Goal: Task Accomplishment & Management: Use online tool/utility

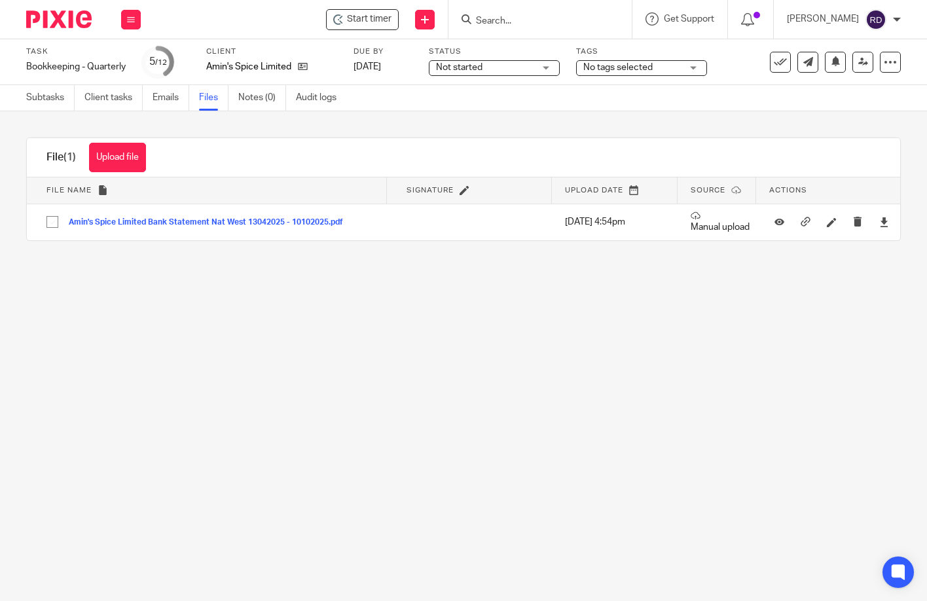
click at [560, 23] on input "Search" at bounding box center [533, 22] width 118 height 12
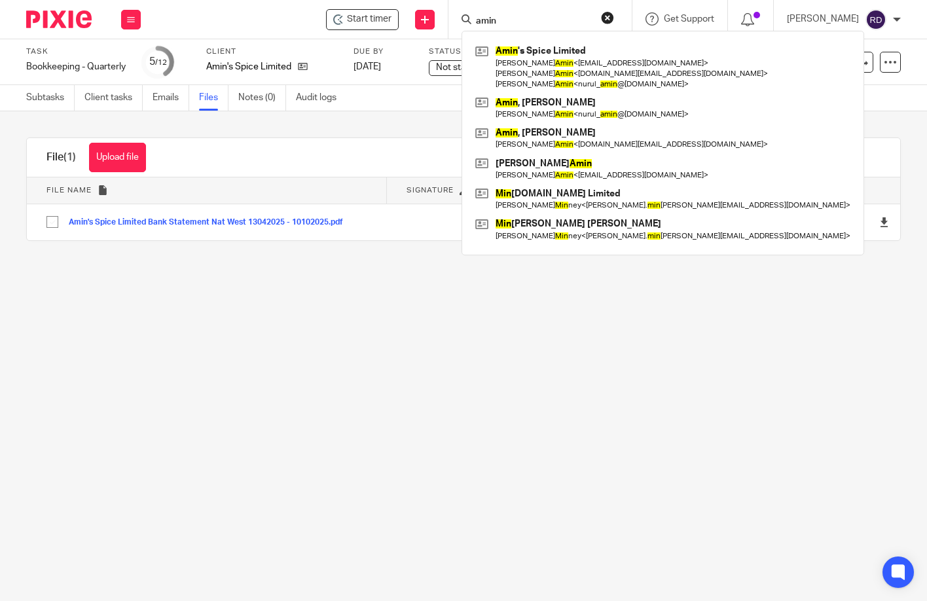
type input "amin"
click button "submit" at bounding box center [0, 0] width 0 height 0
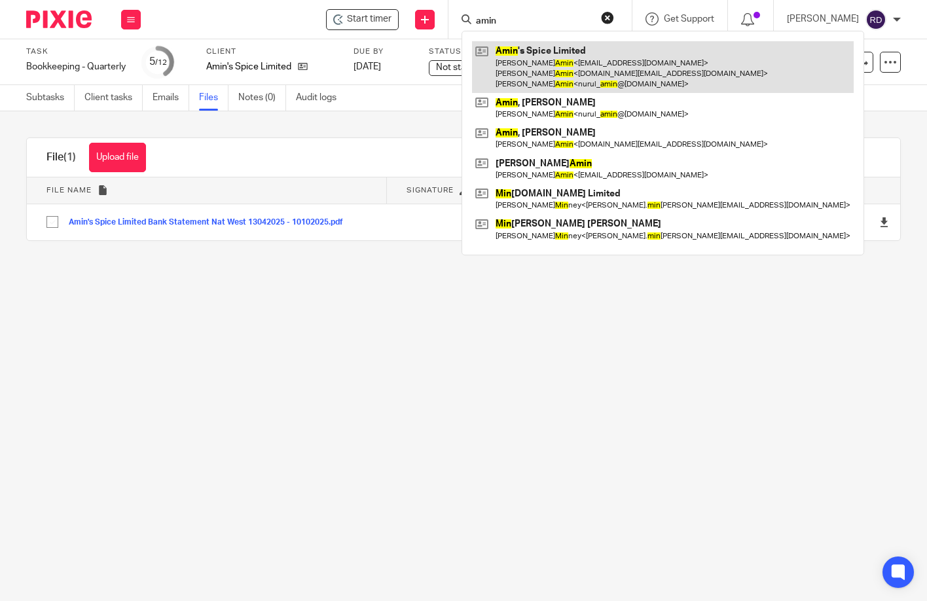
click at [560, 67] on link at bounding box center [663, 67] width 382 height 52
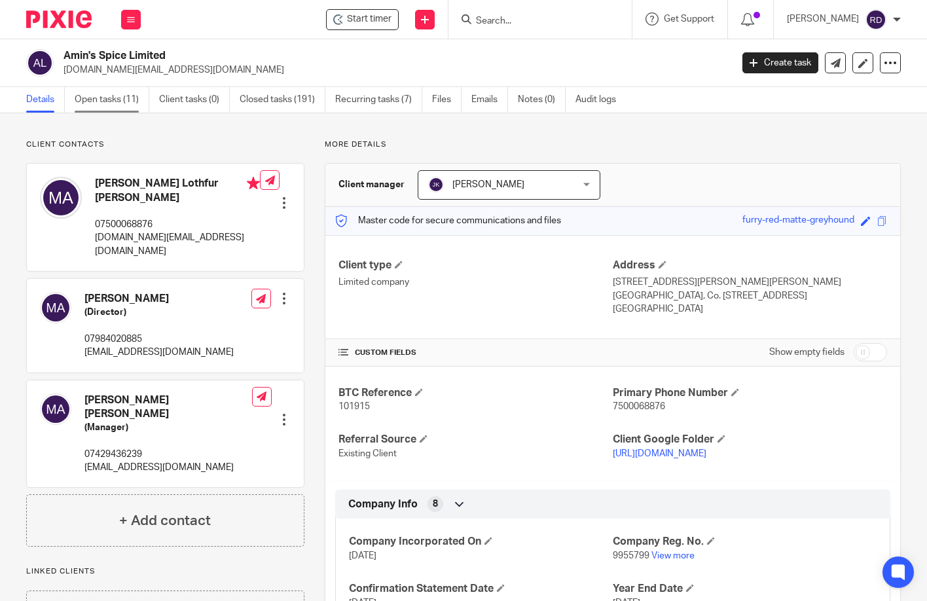
click at [120, 94] on link "Open tasks (11)" at bounding box center [112, 100] width 75 height 26
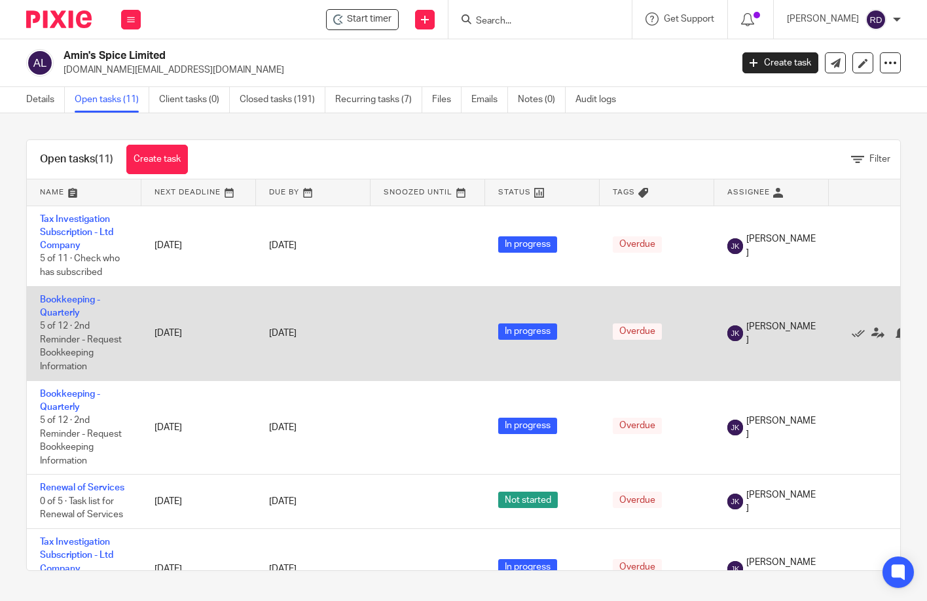
click at [67, 307] on td "Bookkeeping - Quarterly 5 of 12 · 2nd Reminder - Request Bookkeeping Information" at bounding box center [84, 333] width 115 height 94
click at [73, 311] on link "Bookkeeping - Quarterly" at bounding box center [70, 306] width 60 height 22
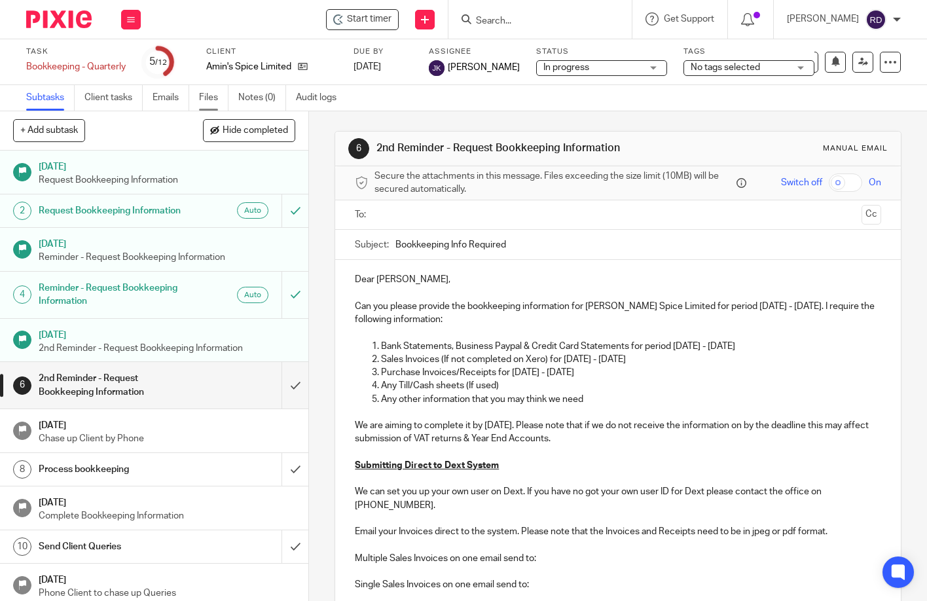
click at [226, 99] on link "Files" at bounding box center [213, 98] width 29 height 26
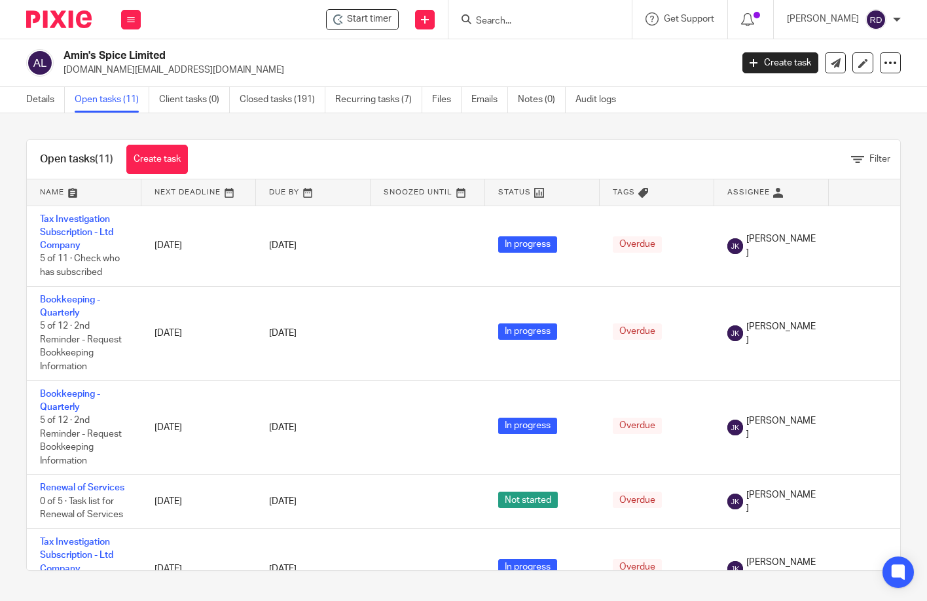
click at [571, 35] on div at bounding box center [539, 19] width 183 height 39
click at [561, 18] on input "Search" at bounding box center [533, 22] width 118 height 12
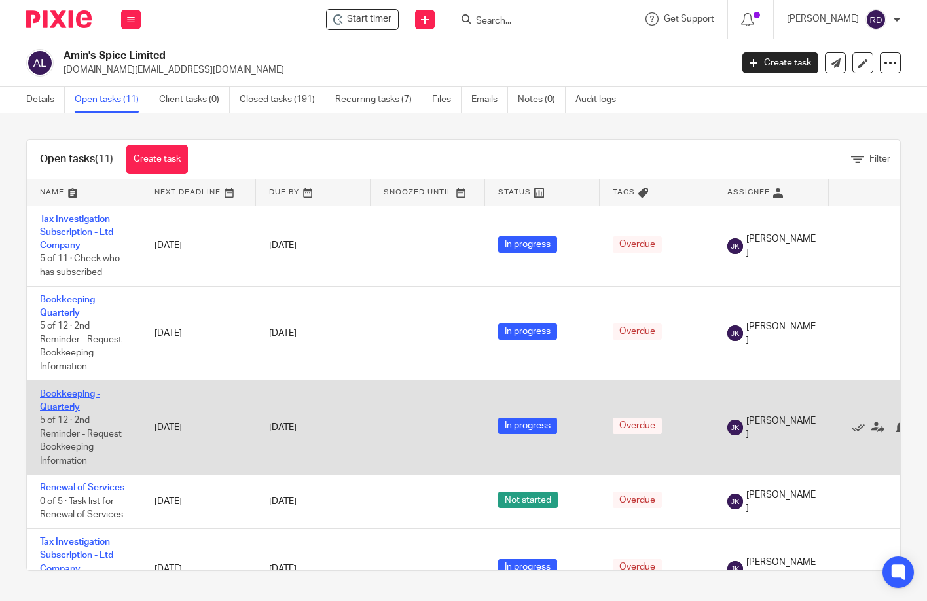
click at [71, 393] on link "Bookkeeping - Quarterly" at bounding box center [70, 400] width 60 height 22
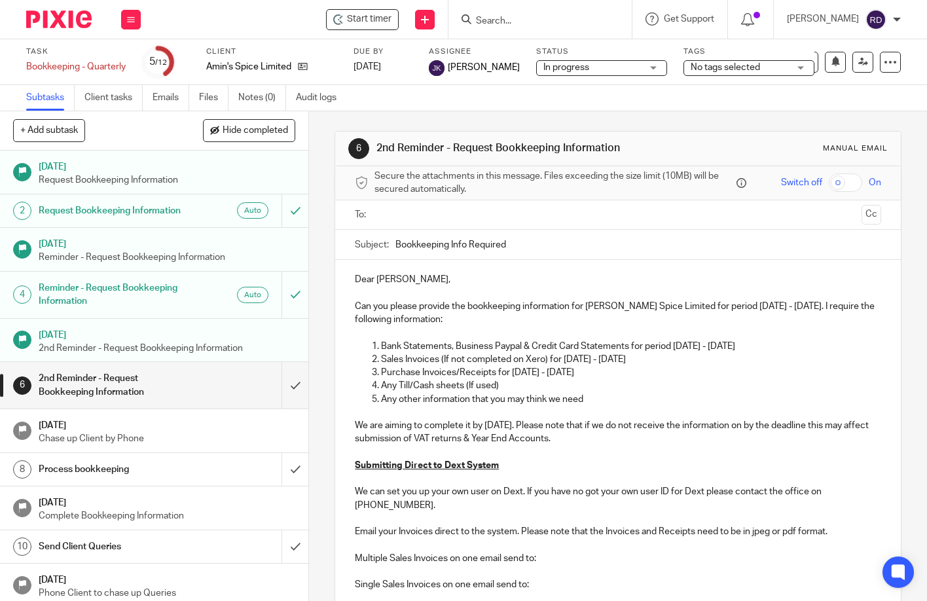
click at [224, 102] on link "Files" at bounding box center [213, 98] width 29 height 26
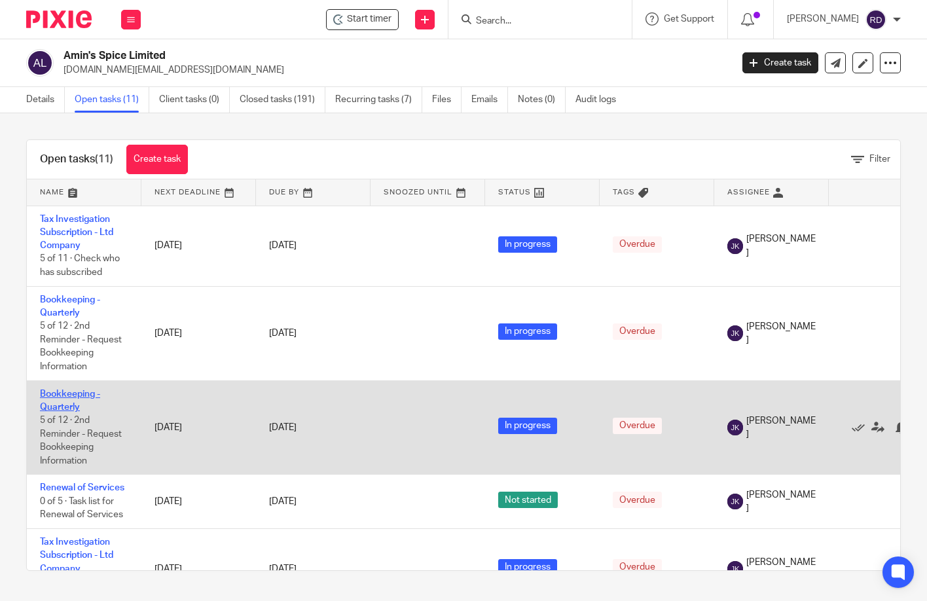
click at [66, 393] on link "Bookkeeping - Quarterly" at bounding box center [70, 400] width 60 height 22
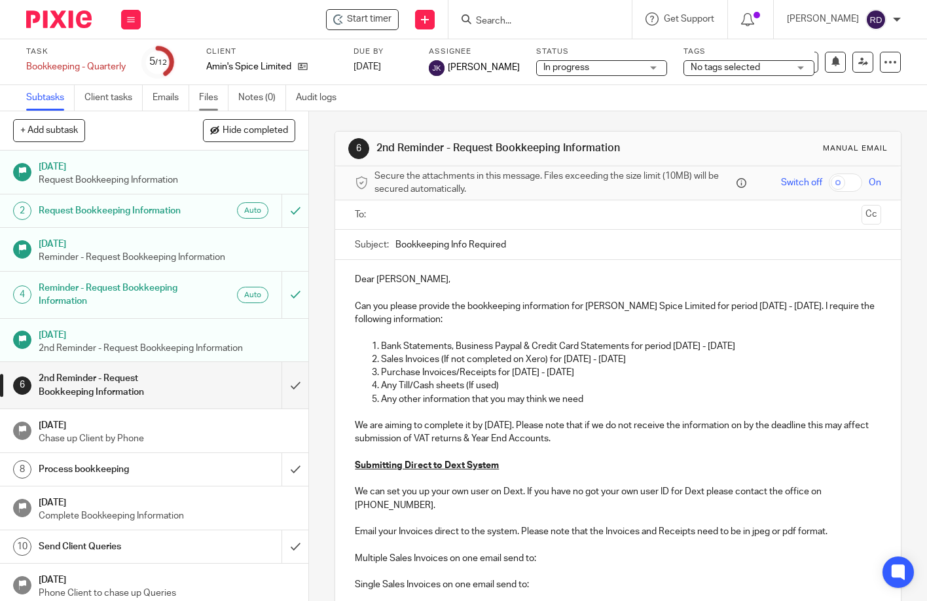
click at [201, 99] on link "Files" at bounding box center [213, 98] width 29 height 26
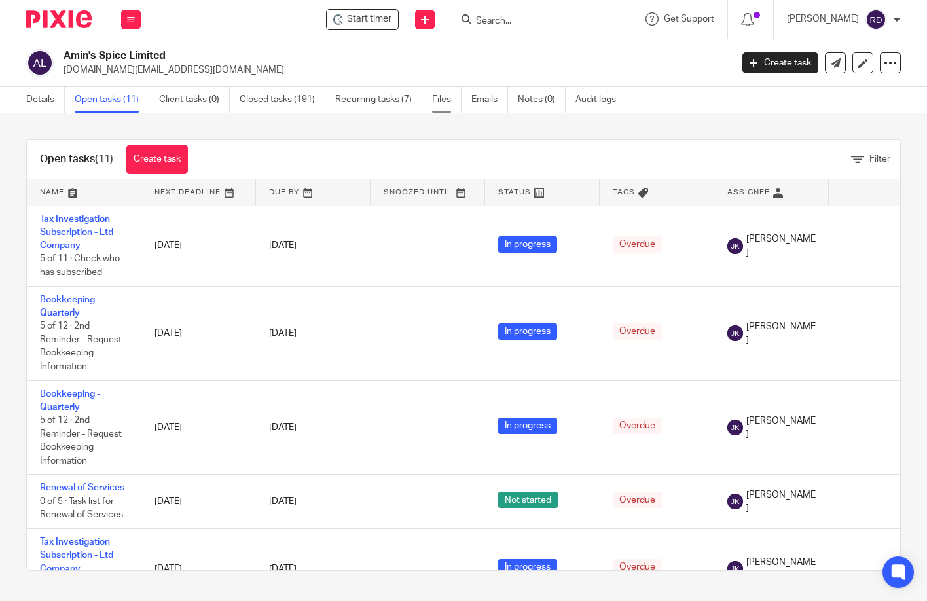
click at [444, 102] on link "Files" at bounding box center [446, 100] width 29 height 26
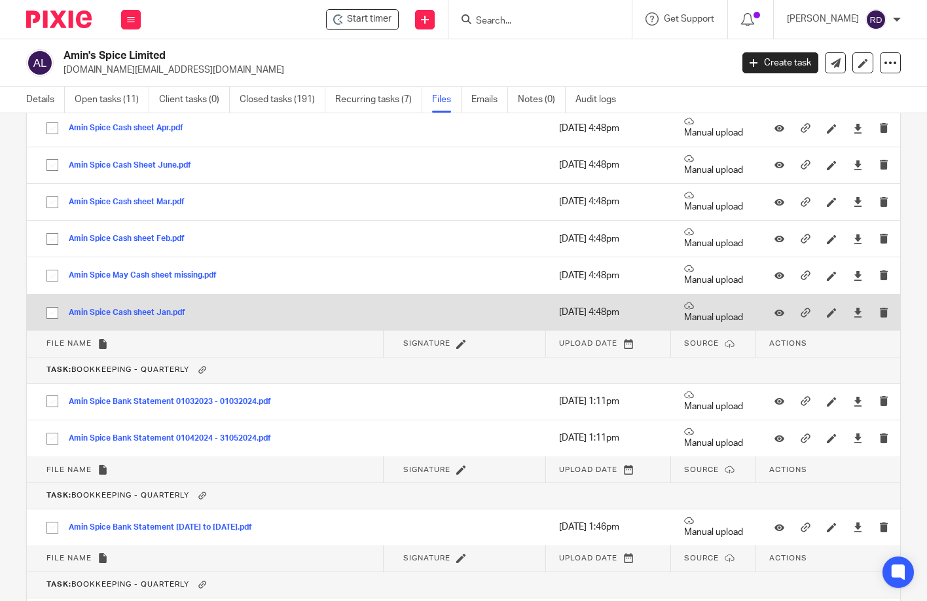
scroll to position [1396, 0]
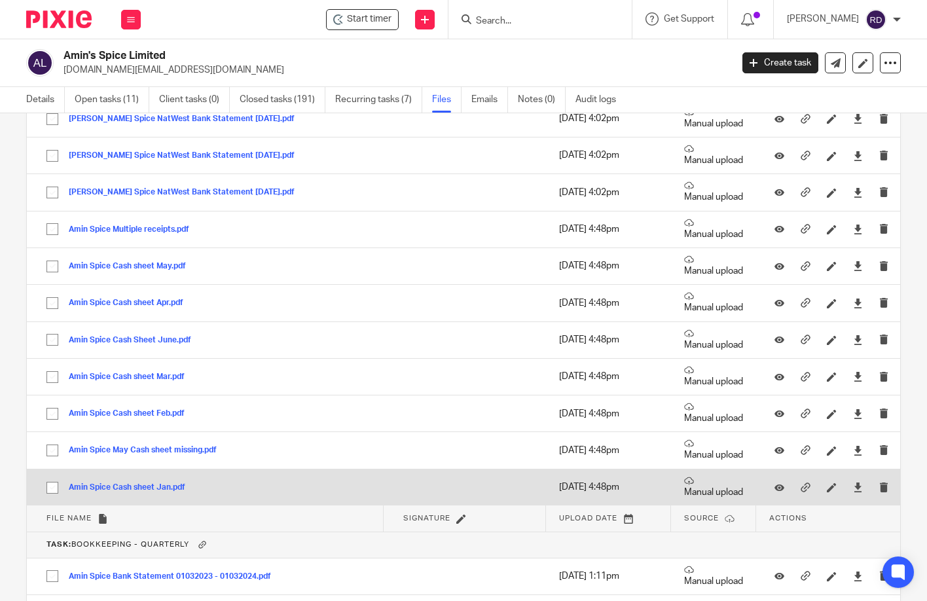
click at [159, 485] on button "Amin Spice Cash sheet Jan.pdf" at bounding box center [132, 487] width 126 height 9
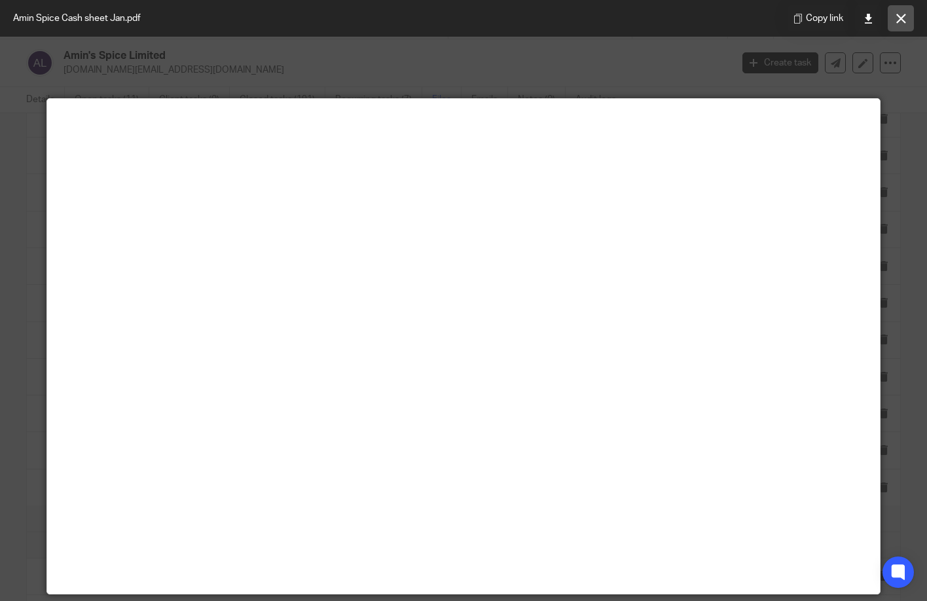
click at [901, 23] on icon at bounding box center [901, 19] width 10 height 10
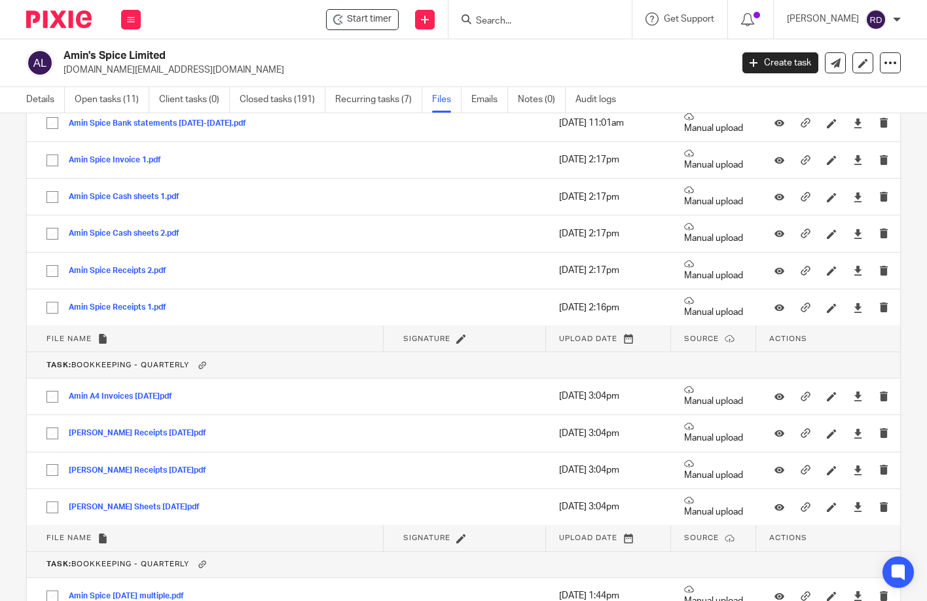
scroll to position [2094, 0]
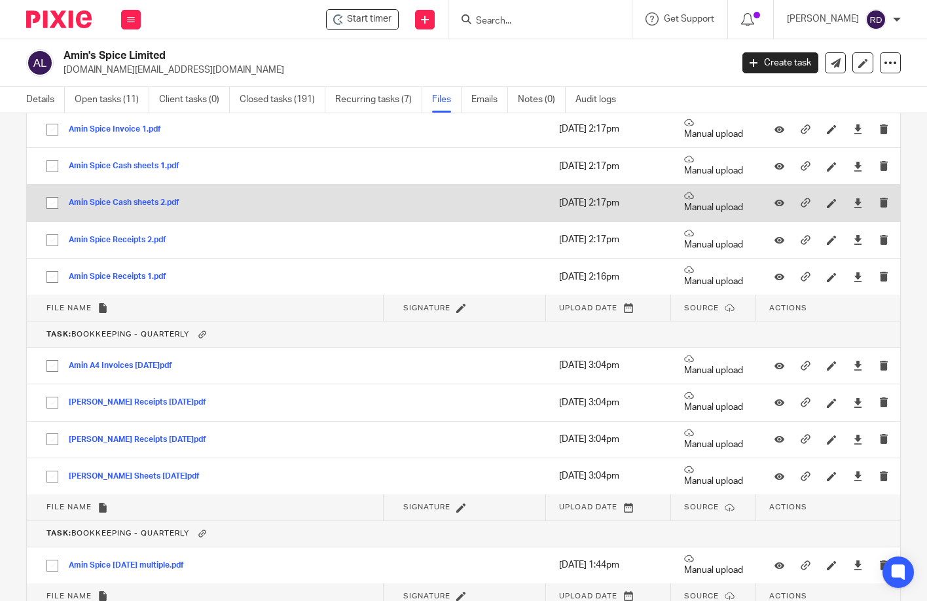
click at [141, 200] on button "Amin Spice Cash sheets 2.pdf" at bounding box center [129, 202] width 120 height 9
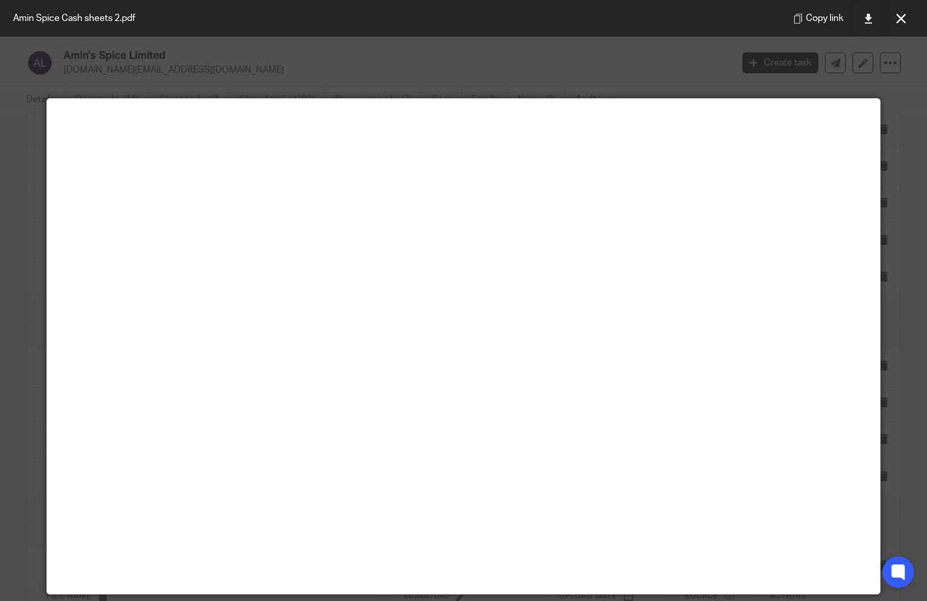
click at [365, 74] on div at bounding box center [463, 300] width 927 height 601
click at [888, 15] on button at bounding box center [900, 18] width 26 height 26
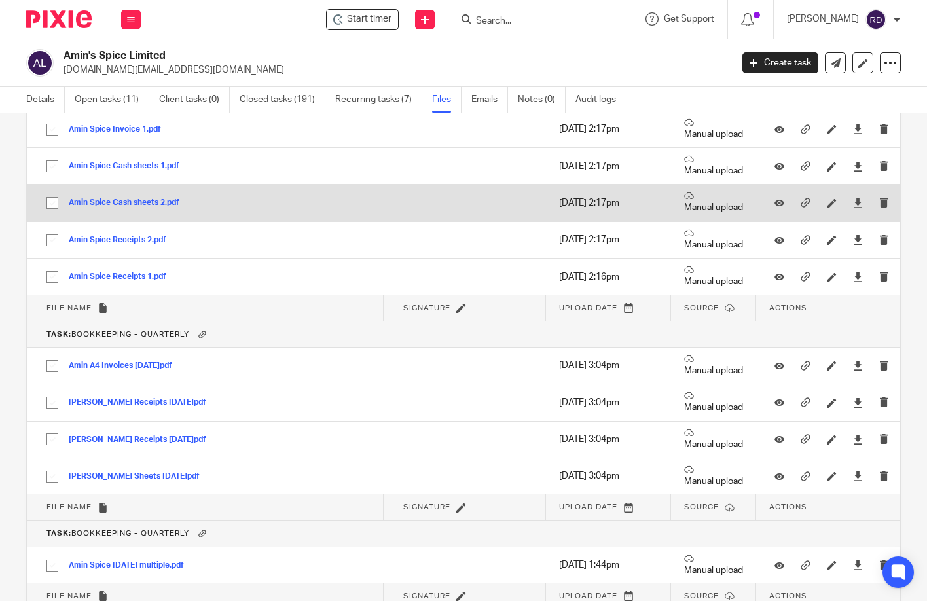
click at [152, 206] on button "Amin Spice Cash sheets 2.pdf" at bounding box center [129, 202] width 120 height 9
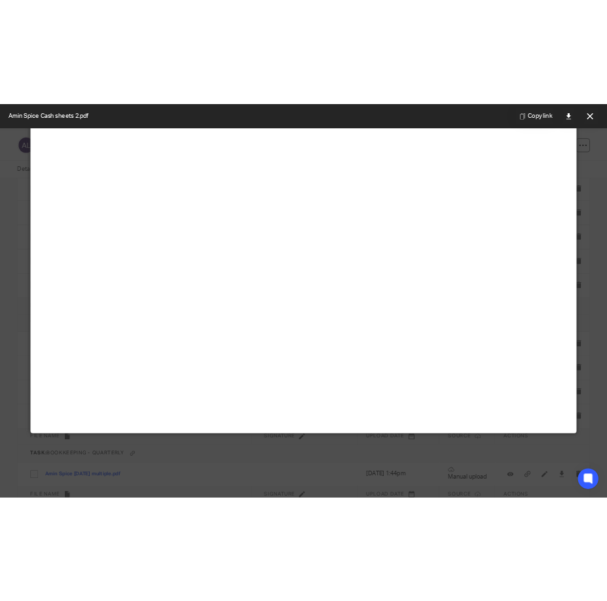
scroll to position [0, 0]
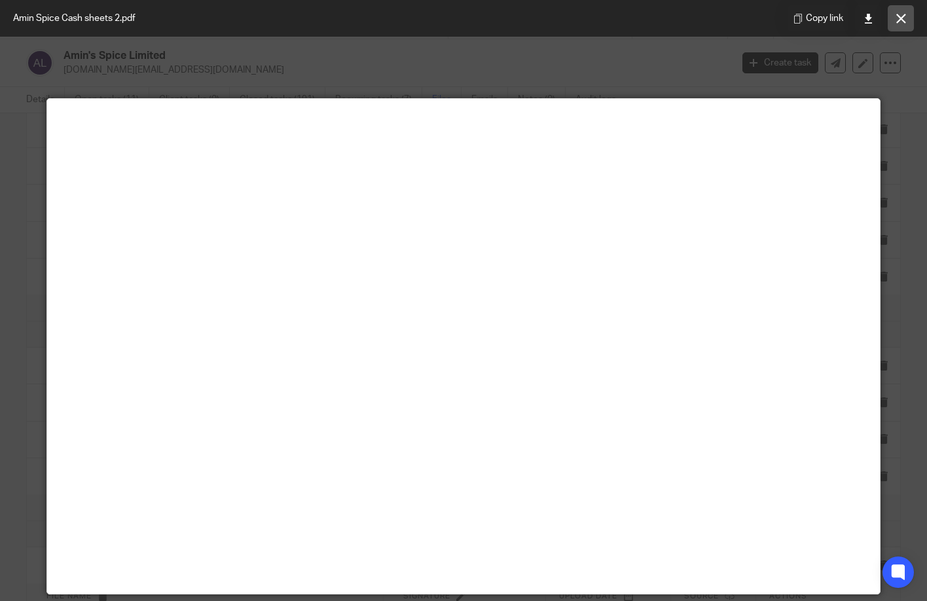
click at [898, 23] on icon at bounding box center [901, 19] width 10 height 10
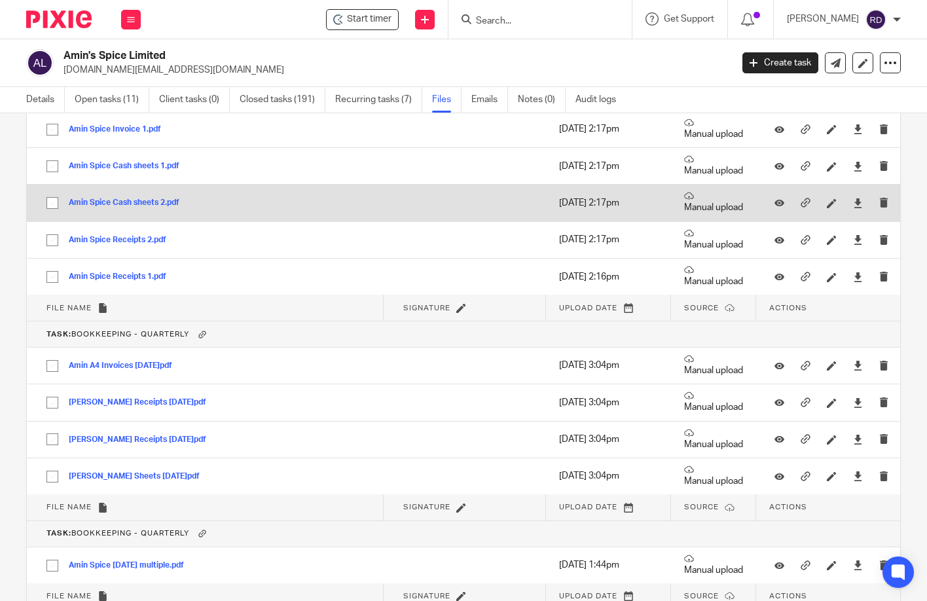
click at [168, 205] on button "Amin Spice Cash sheets 2.pdf" at bounding box center [129, 202] width 120 height 9
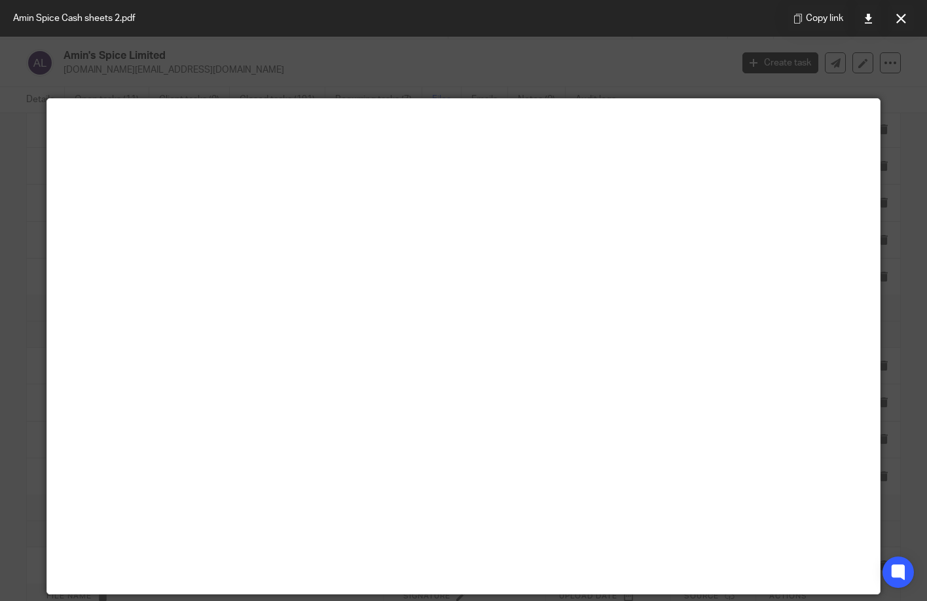
click at [31, 144] on div at bounding box center [463, 300] width 927 height 601
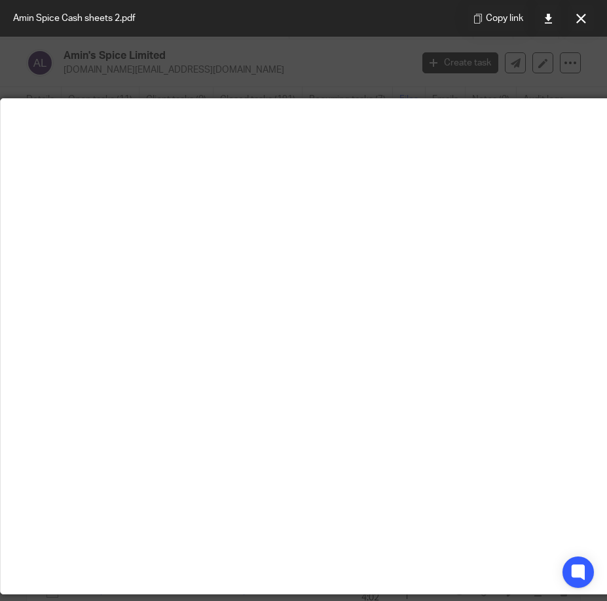
scroll to position [101, 0]
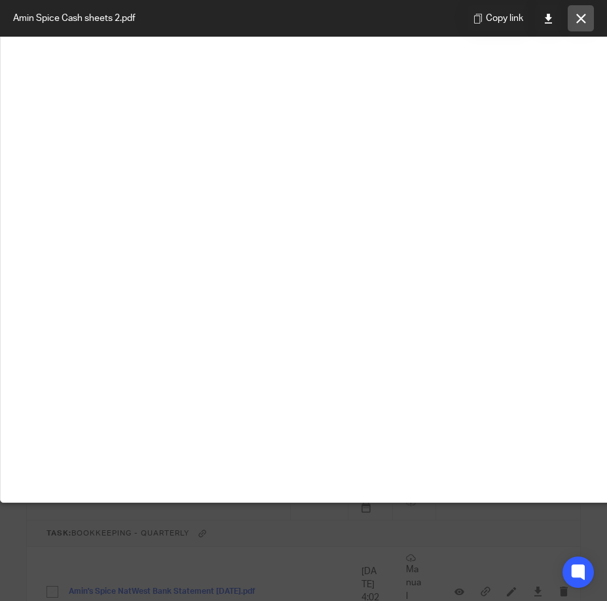
click at [573, 20] on button at bounding box center [580, 18] width 26 height 26
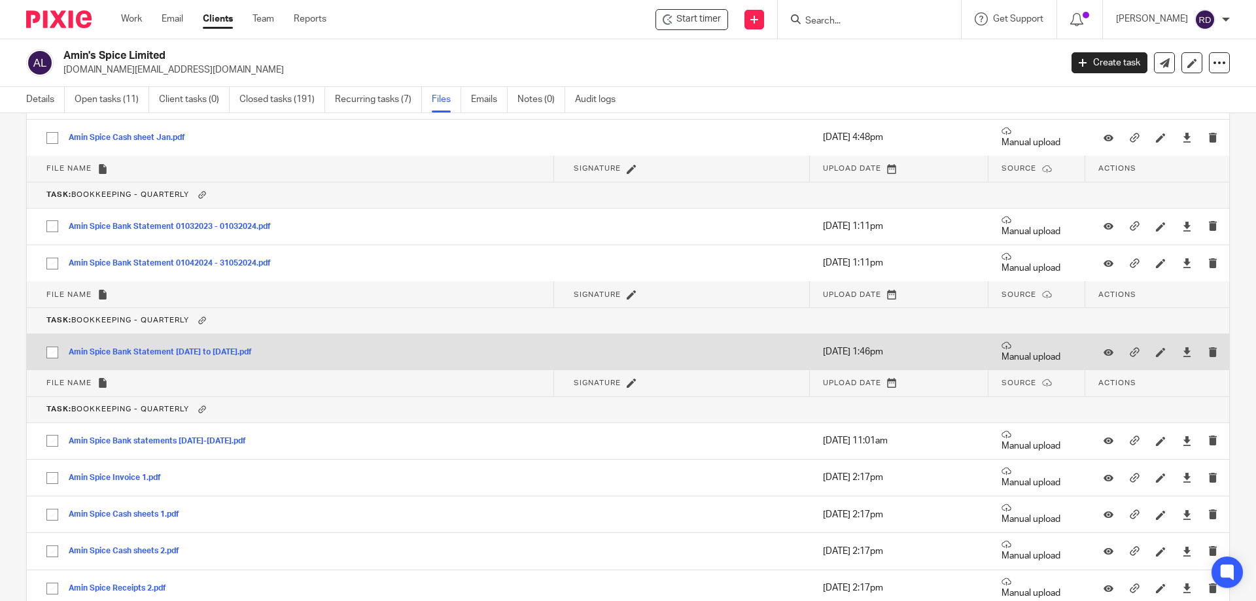
scroll to position [1571, 0]
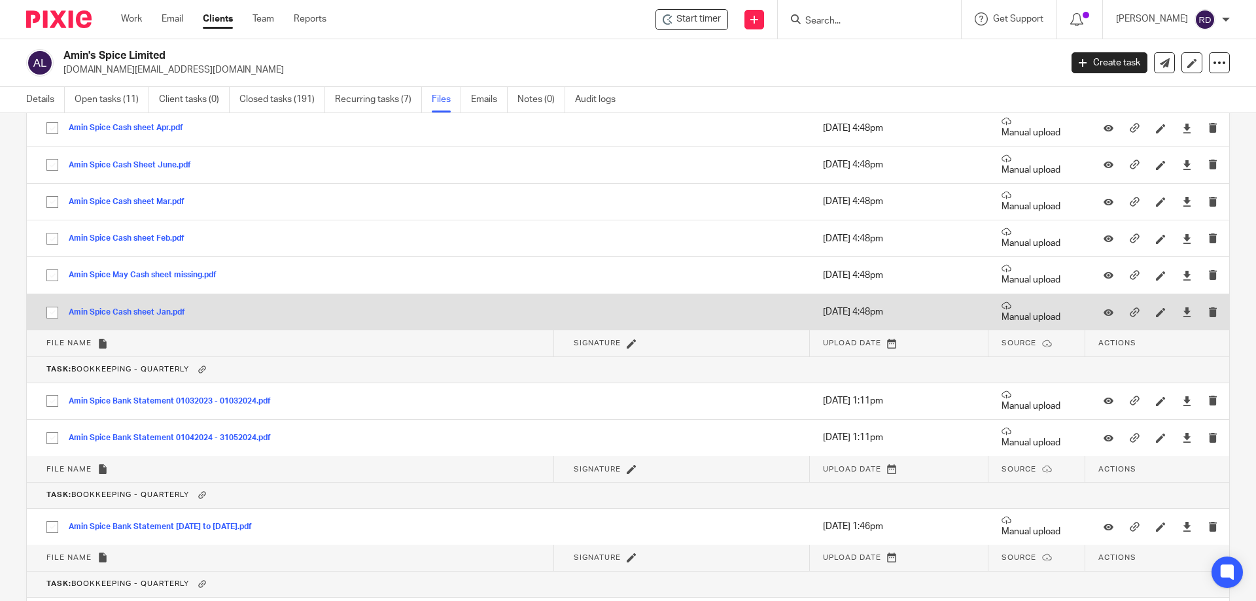
click at [173, 312] on button "Amin Spice Cash sheet Jan.pdf" at bounding box center [132, 312] width 126 height 9
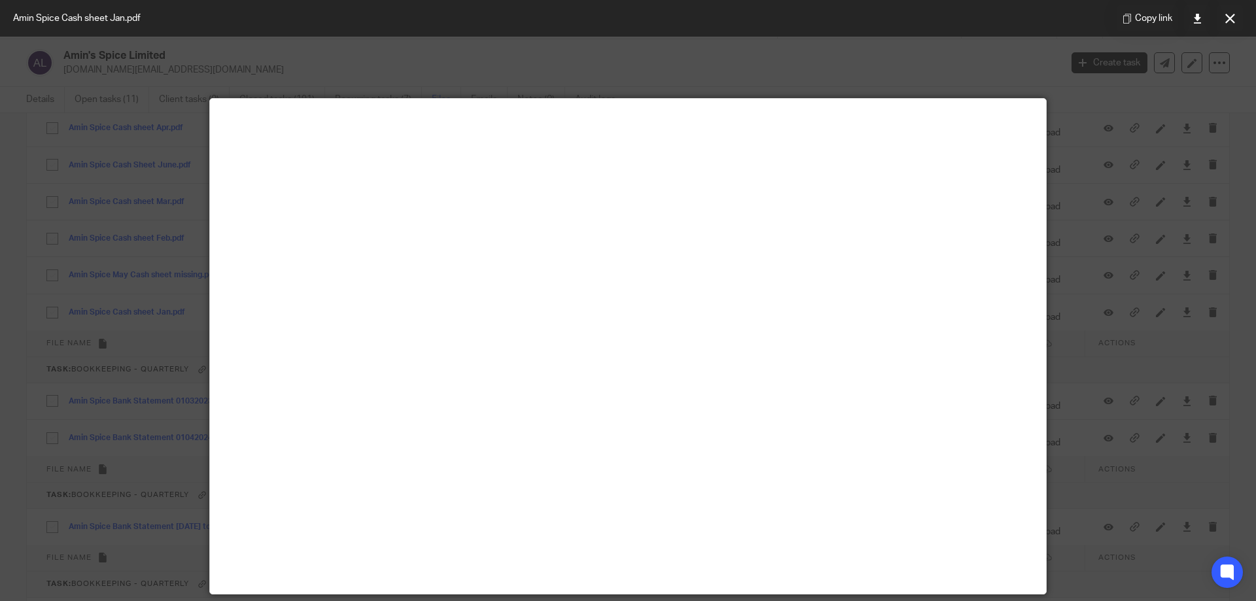
scroll to position [92, 0]
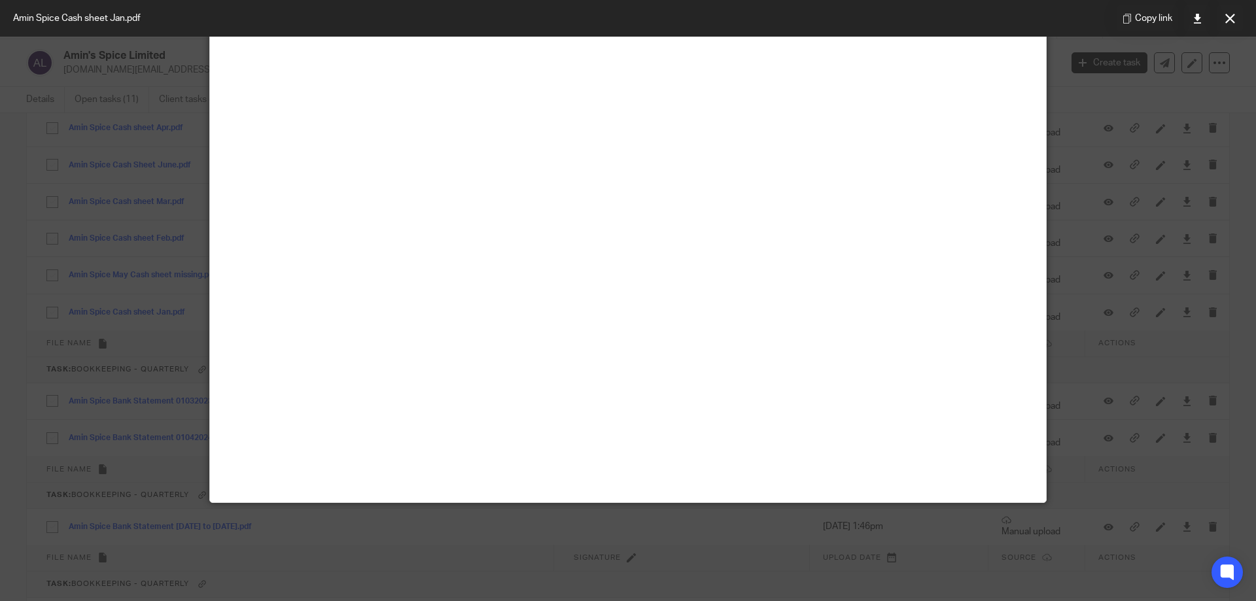
click at [926, 18] on button at bounding box center [1230, 18] width 26 height 26
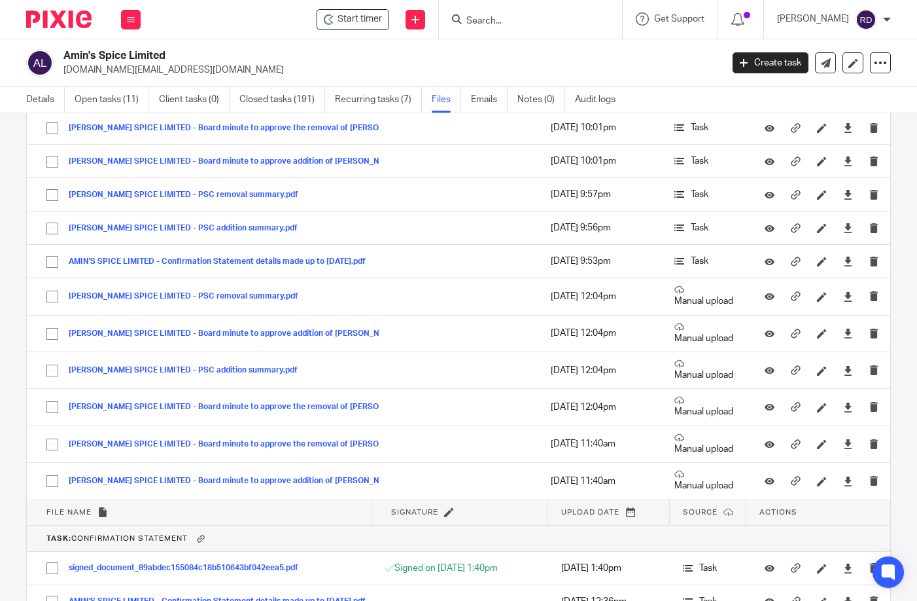
scroll to position [3490, 0]
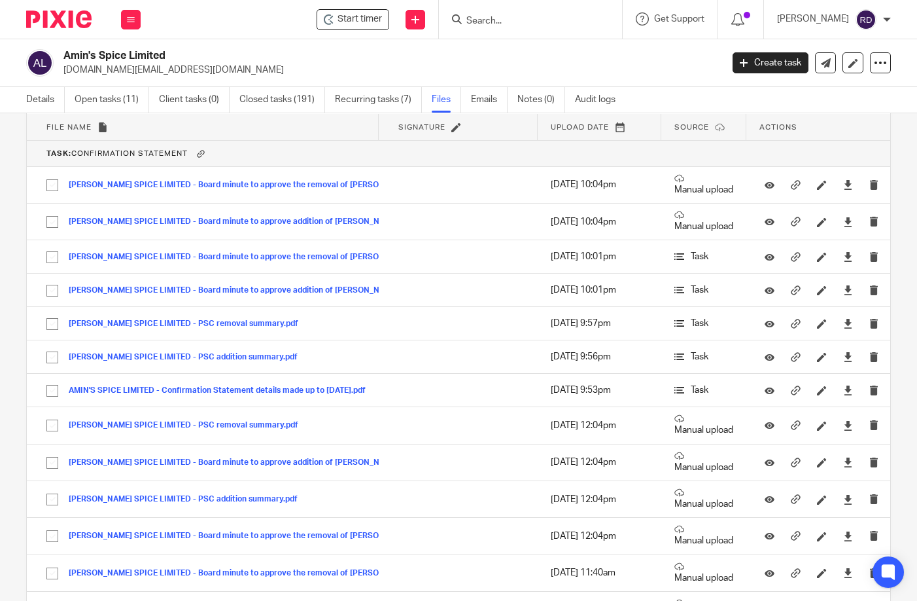
click at [588, 128] on th "Upload date" at bounding box center [600, 127] width 124 height 26
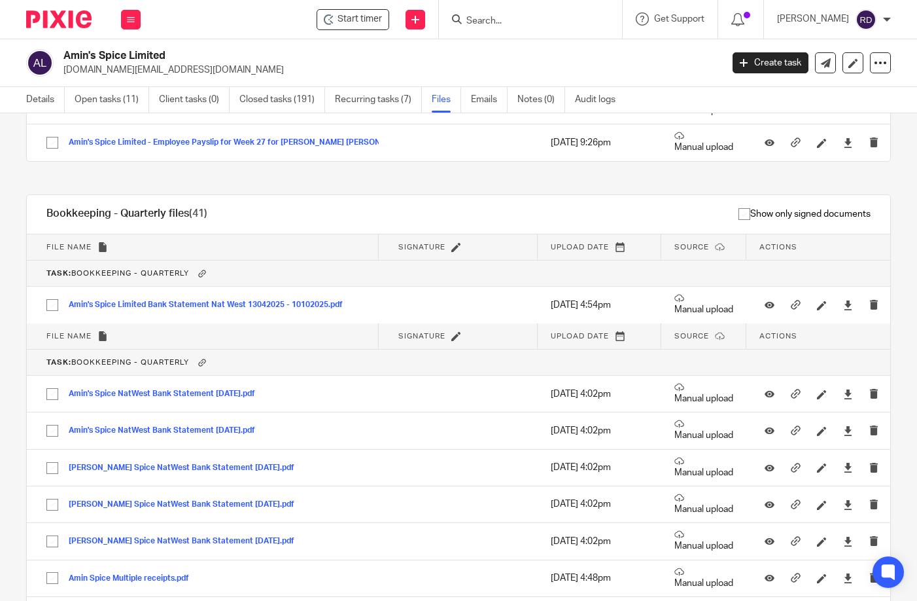
scroll to position [0, 0]
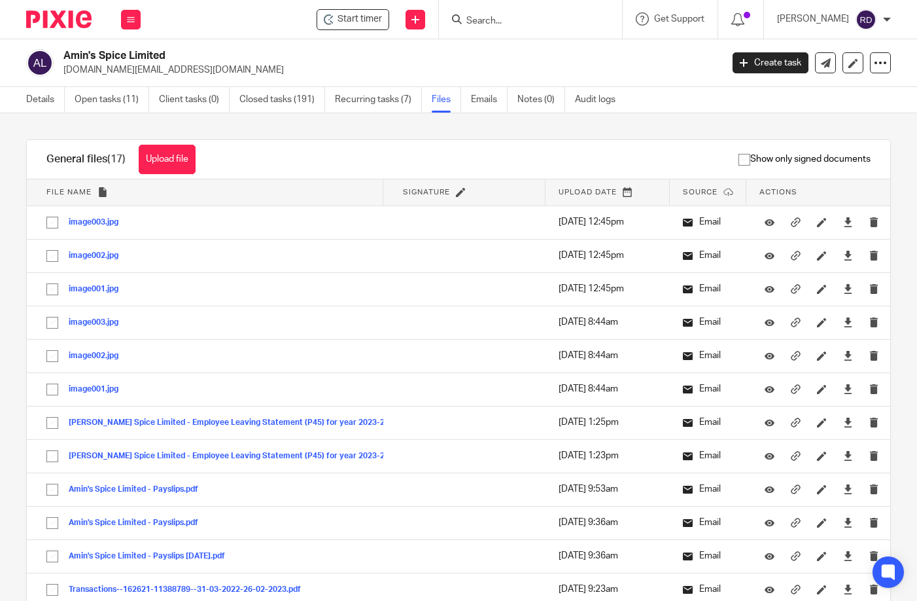
click at [623, 191] on icon at bounding box center [628, 192] width 10 height 10
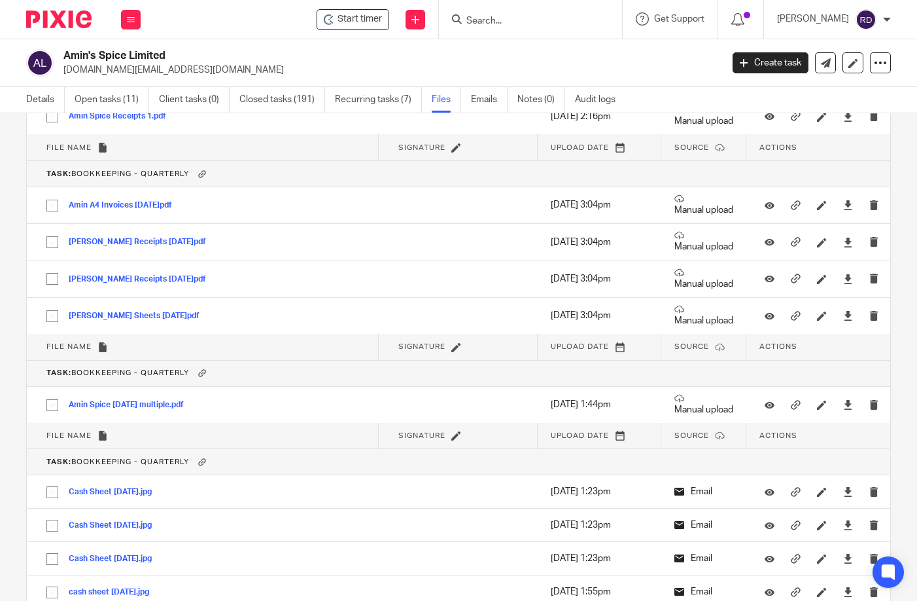
scroll to position [2269, 0]
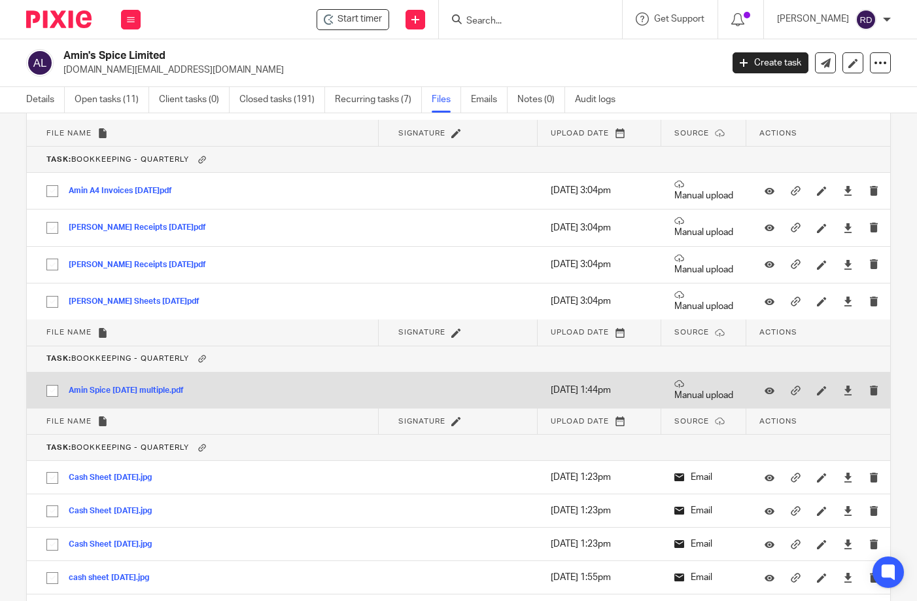
click at [176, 389] on button "Amin Spice 24.07.23 multiple.pdf" at bounding box center [131, 390] width 125 height 9
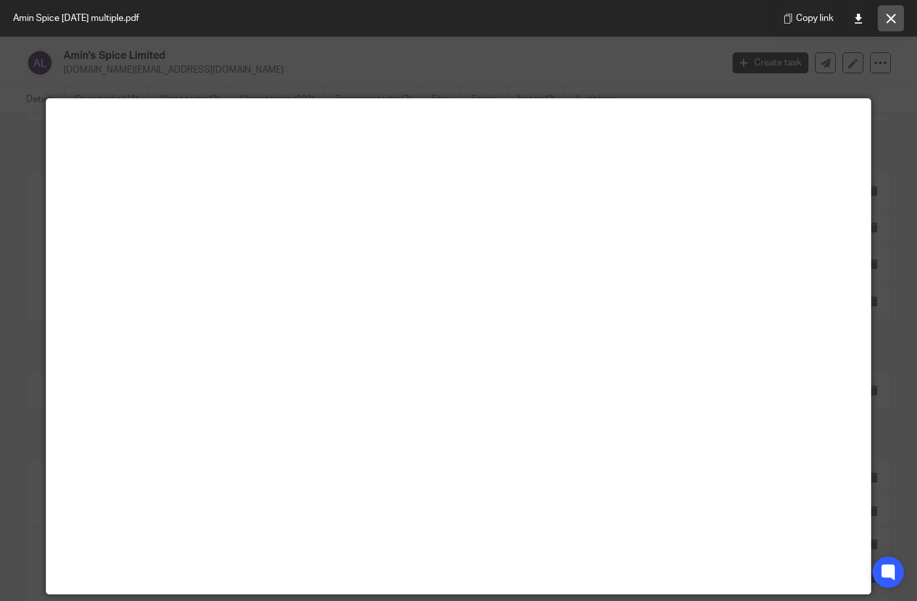
click at [883, 15] on button at bounding box center [891, 18] width 26 height 26
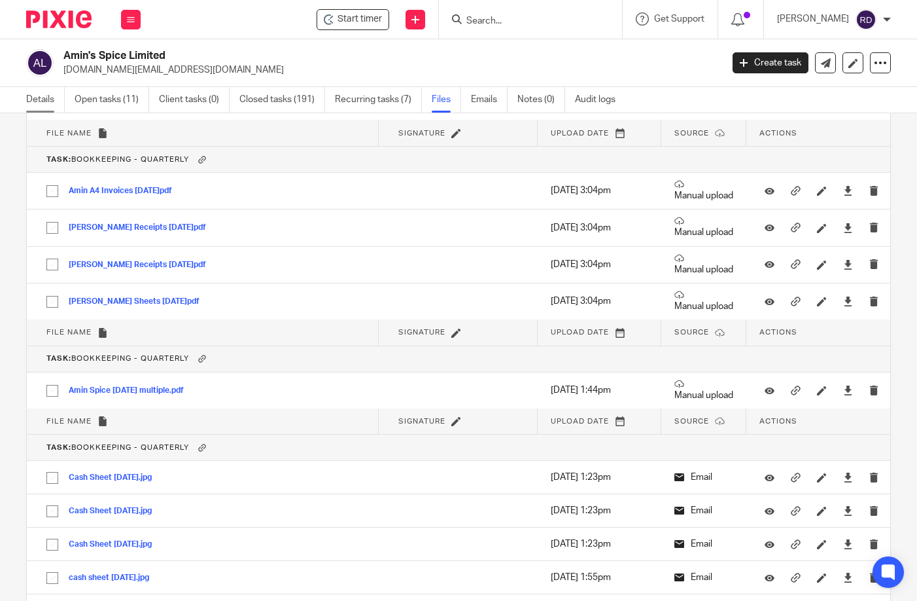
drag, startPoint x: 39, startPoint y: 97, endPoint x: 81, endPoint y: 92, distance: 42.8
click at [39, 96] on link "Details" at bounding box center [45, 100] width 39 height 26
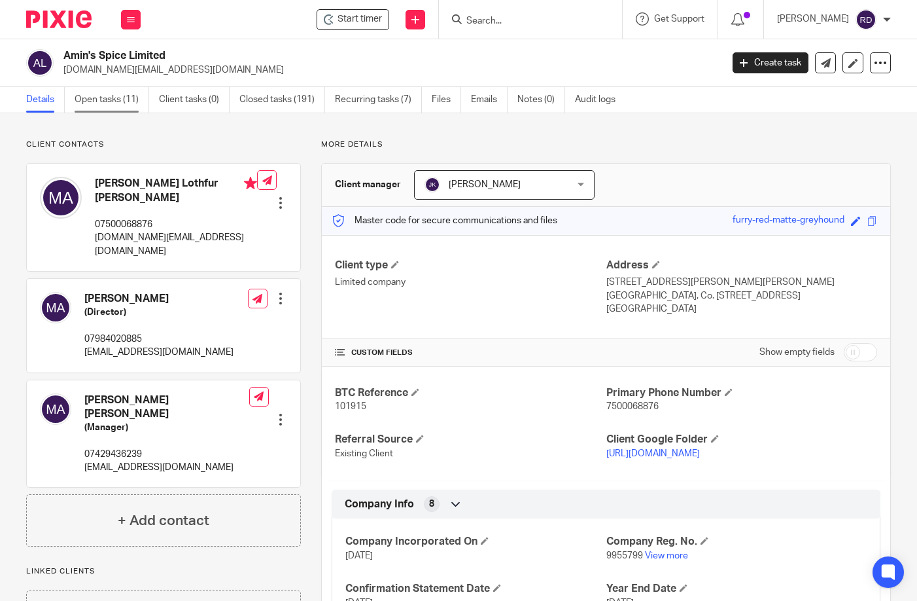
click at [123, 99] on link "Open tasks (11)" at bounding box center [112, 100] width 75 height 26
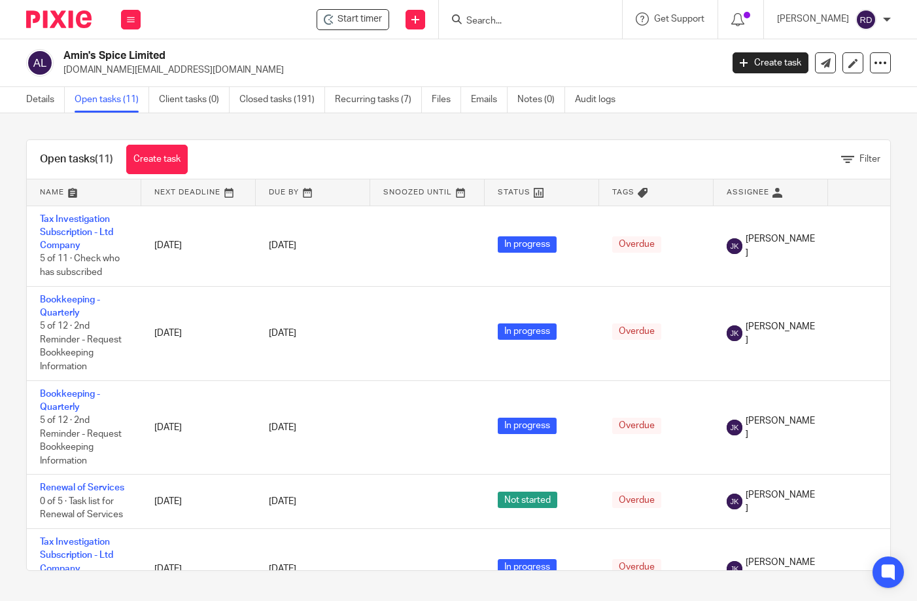
scroll to position [493, 0]
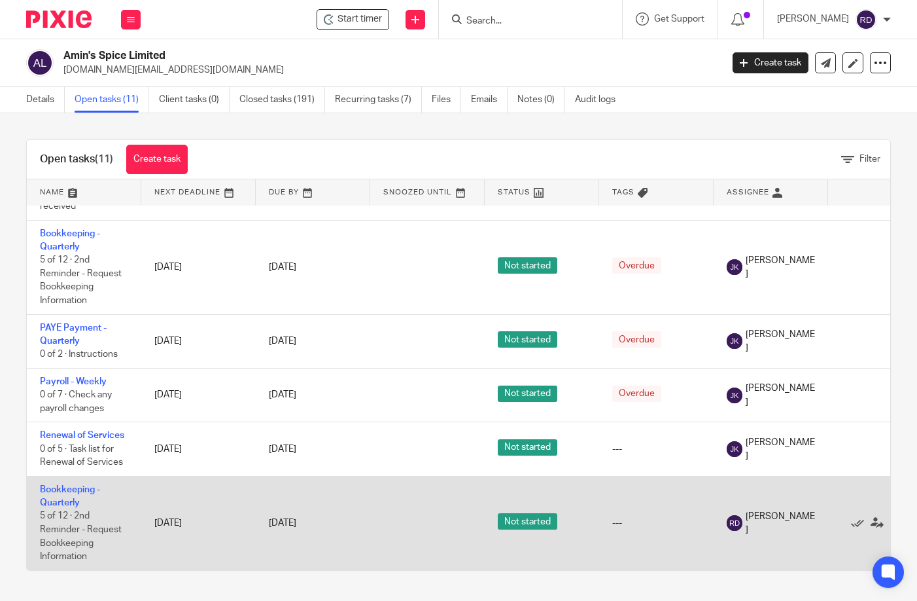
click at [73, 487] on td "Bookkeeping - Quarterly 5 of 12 · 2nd Reminder - Request Bookkeeping Information" at bounding box center [84, 523] width 115 height 94
click at [73, 494] on link "Bookkeeping - Quarterly" at bounding box center [70, 496] width 60 height 22
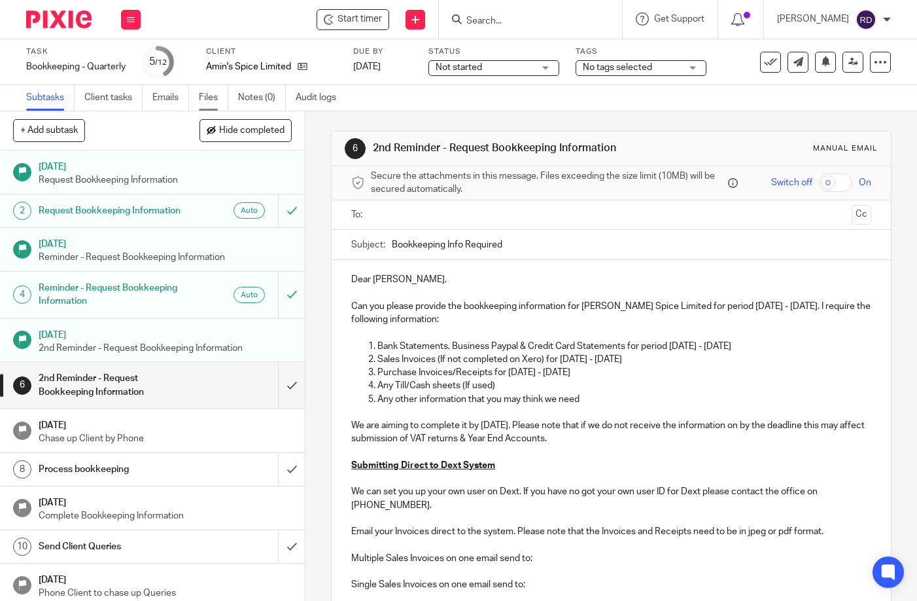
click at [207, 104] on link "Files" at bounding box center [213, 98] width 29 height 26
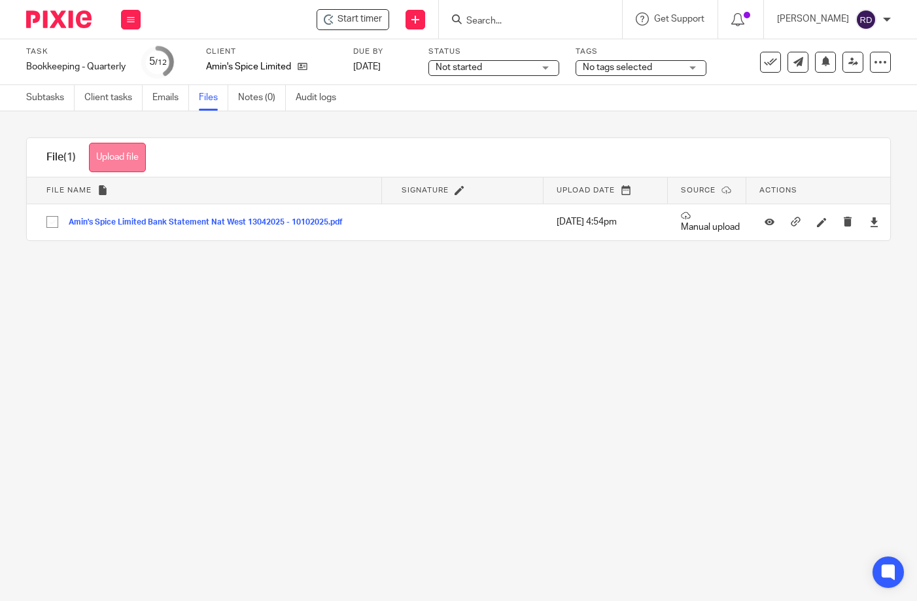
click at [126, 155] on button "Upload file" at bounding box center [117, 157] width 57 height 29
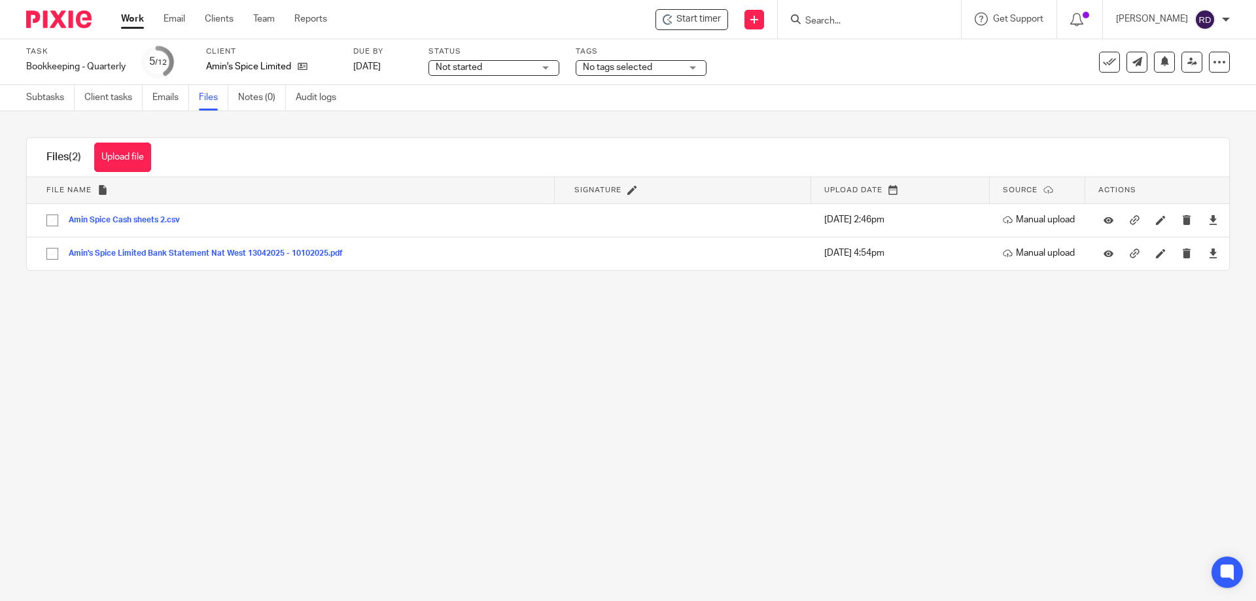
click at [559, 406] on main "Task Bookkeeping - Quarterly Save Bookkeeping - Quarterly 5 /12 Client Amin's S…" at bounding box center [628, 300] width 1256 height 601
